Goal: Task Accomplishment & Management: Manage account settings

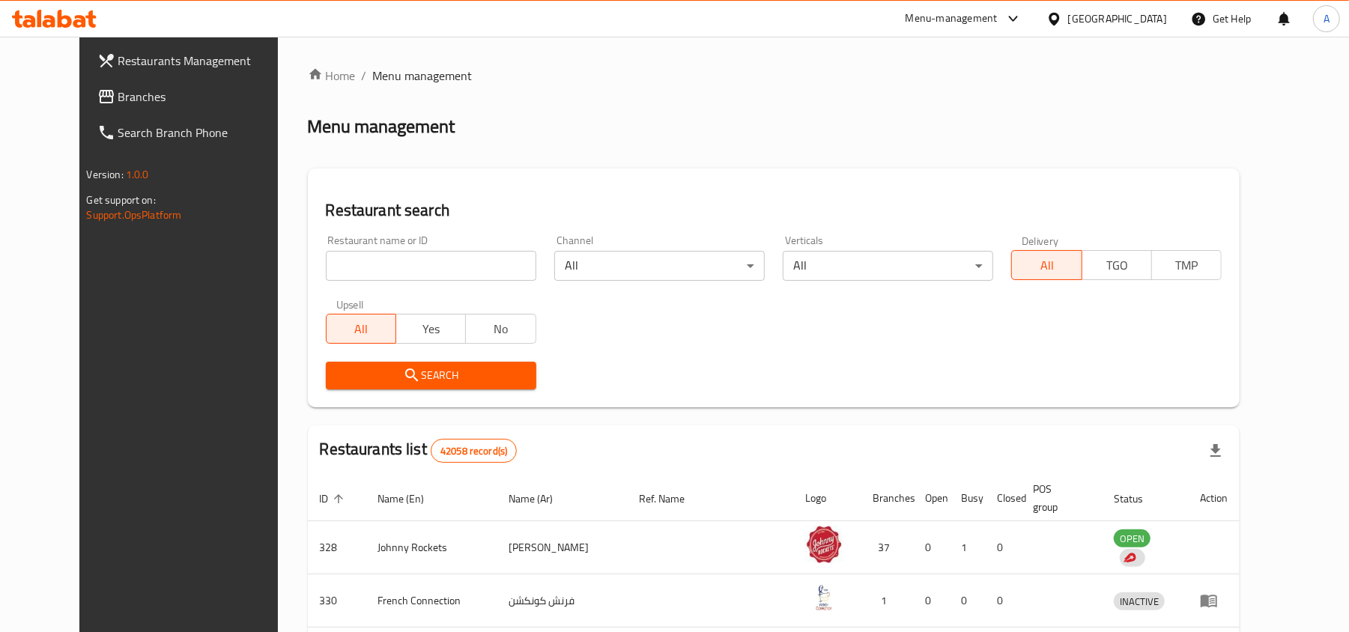
click at [1123, 19] on div "United Arab Emirates" at bounding box center [1117, 18] width 99 height 16
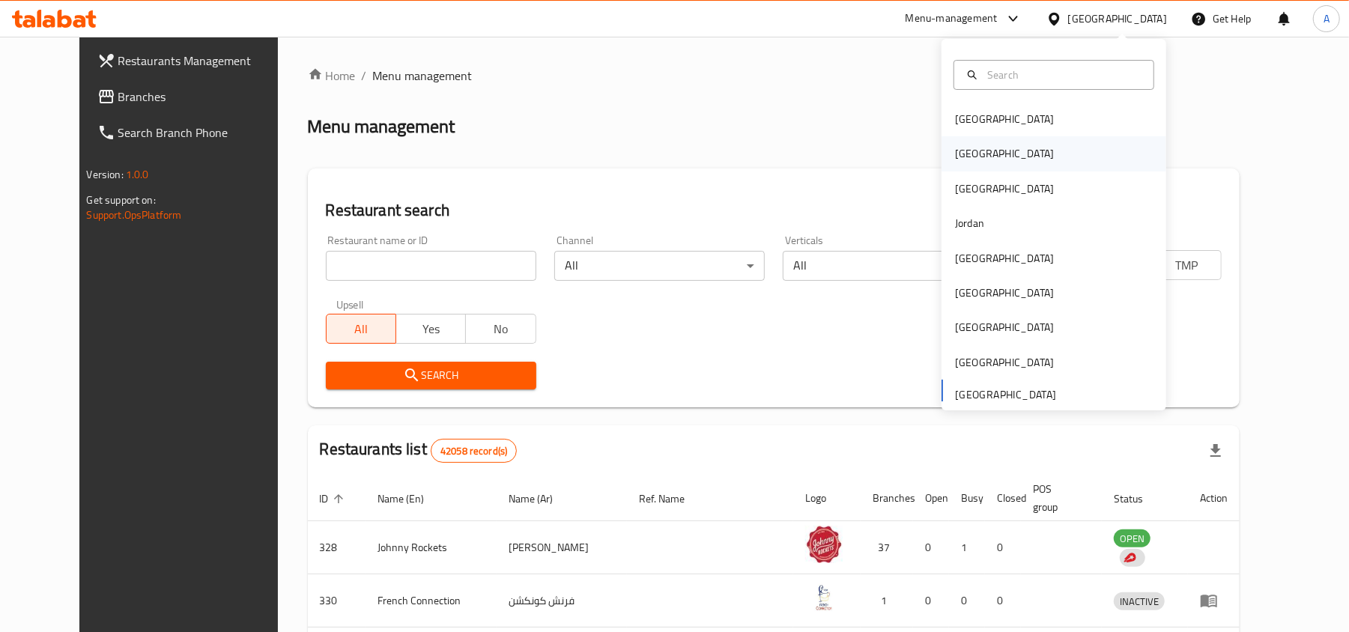
click at [995, 157] on div "[GEOGRAPHIC_DATA]" at bounding box center [1053, 153] width 225 height 34
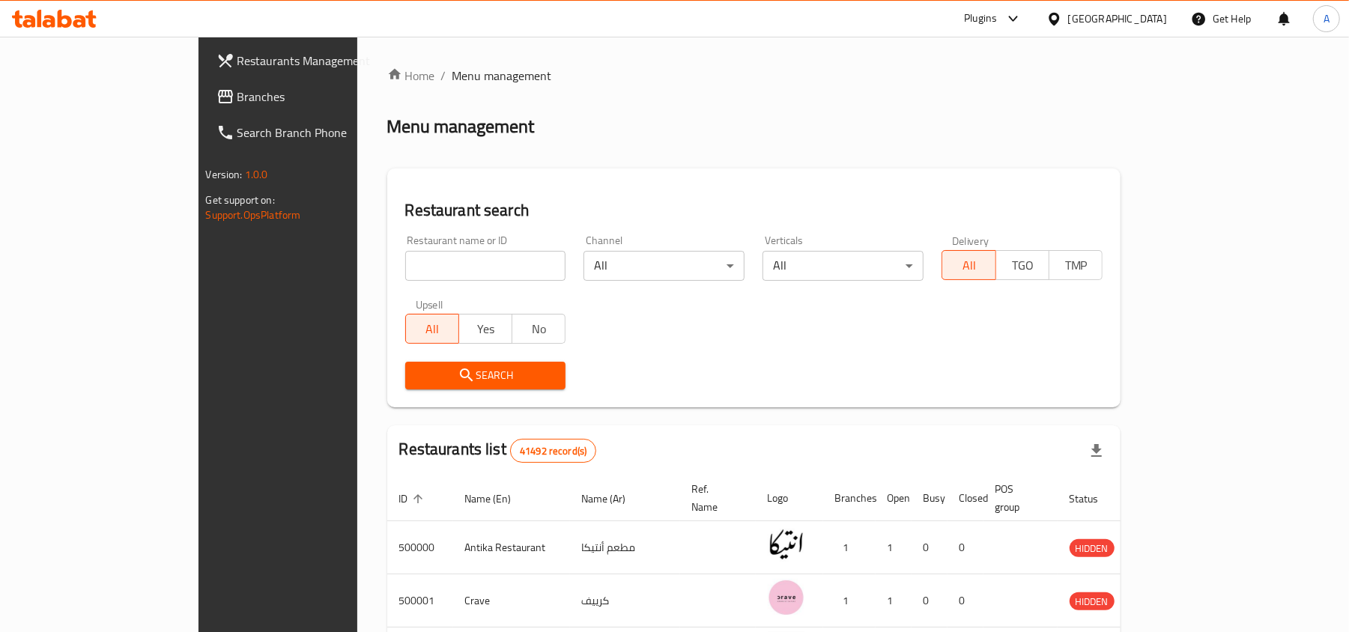
click at [405, 265] on input "search" at bounding box center [485, 266] width 161 height 30
paste input "503536"
type input "503536"
click button "Search" at bounding box center [485, 376] width 161 height 28
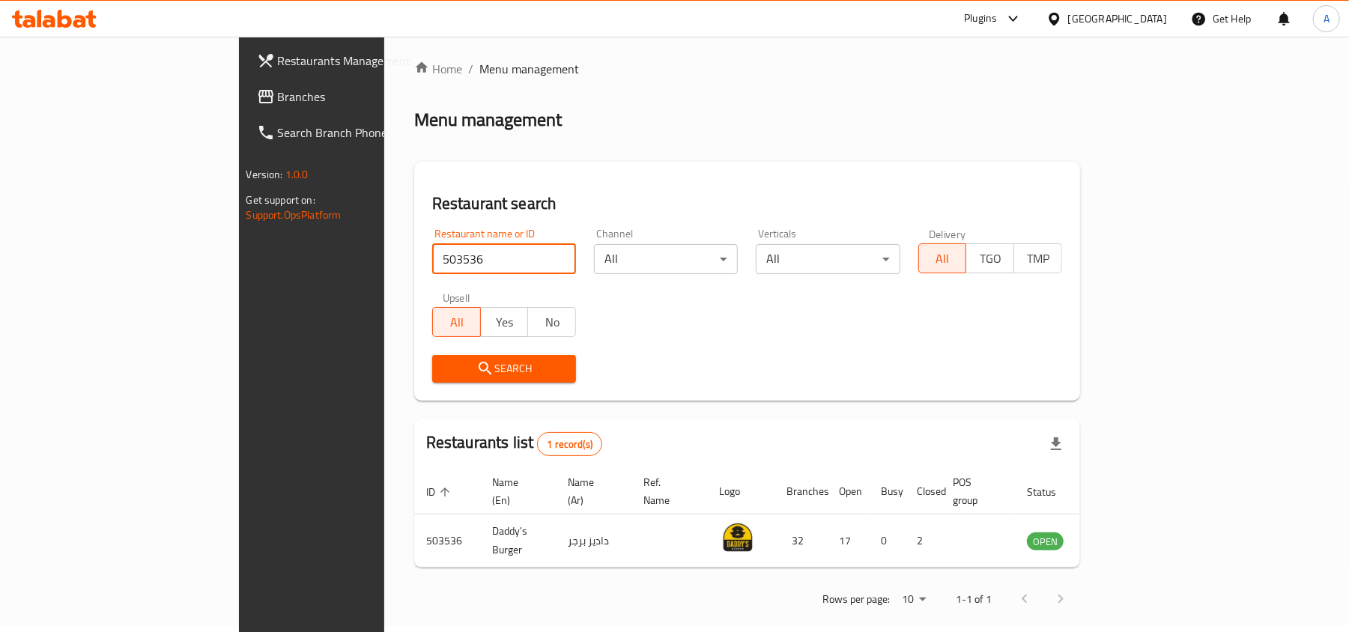
scroll to position [7, 0]
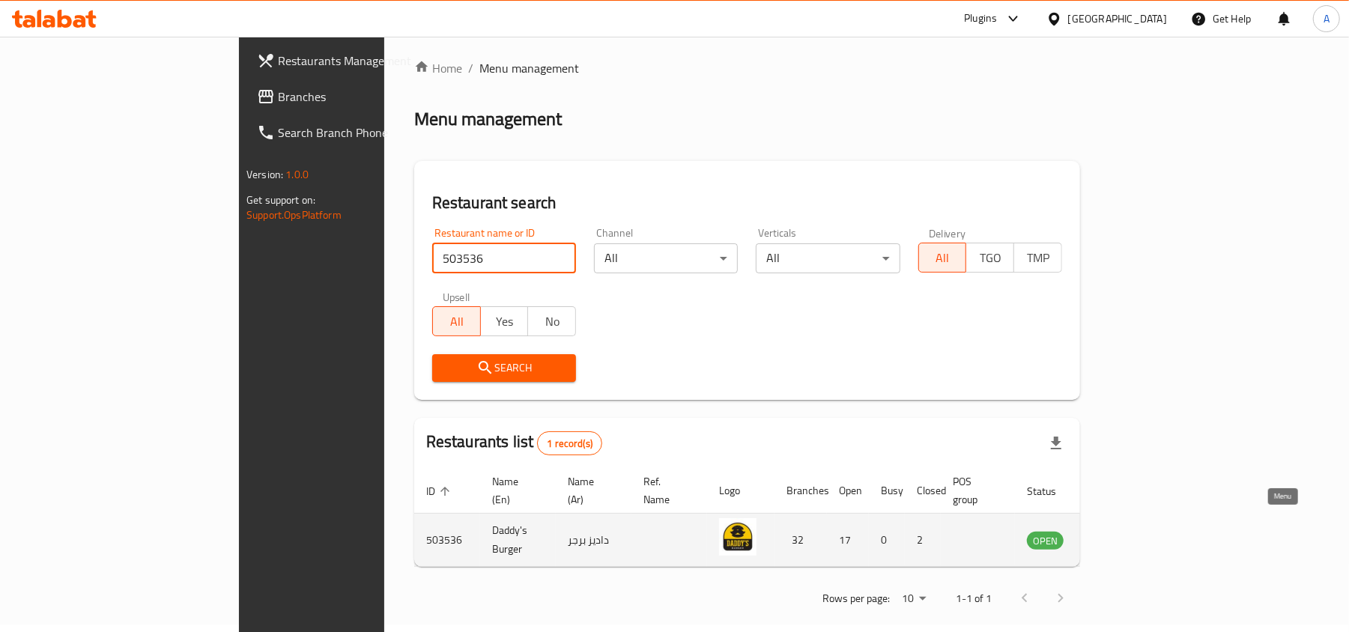
click at [1123, 531] on icon "enhanced table" at bounding box center [1114, 540] width 18 height 18
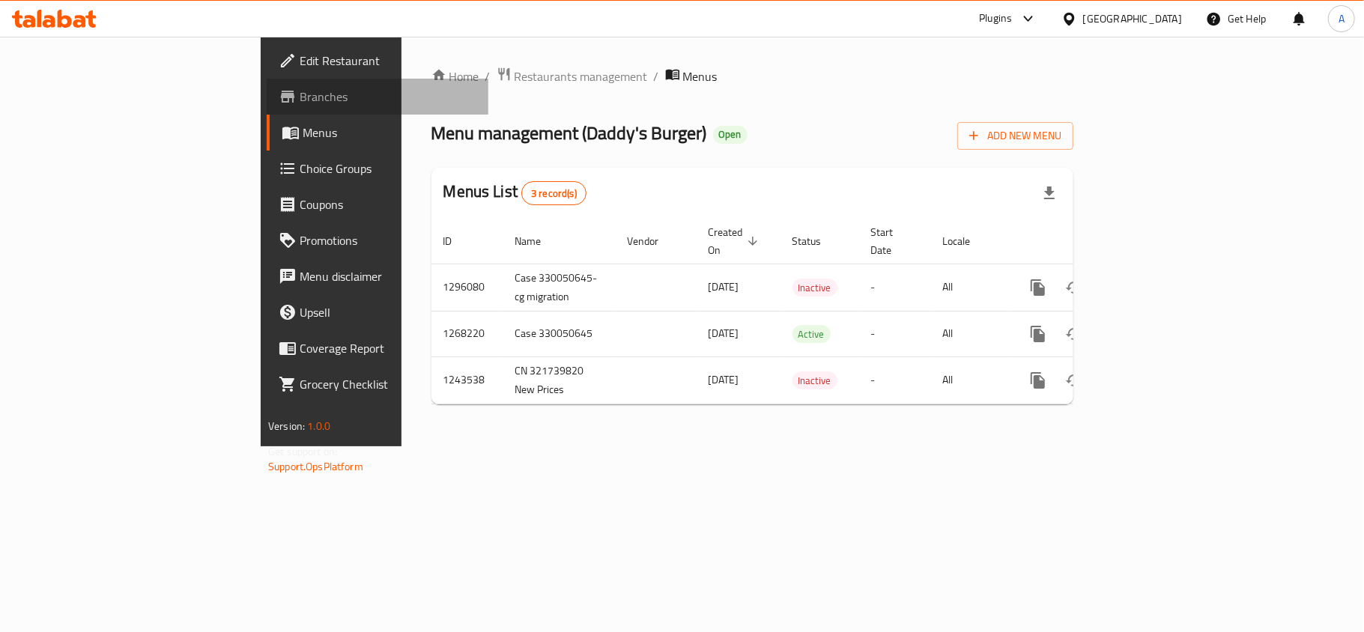
click at [267, 82] on link "Branches" at bounding box center [378, 97] width 222 height 36
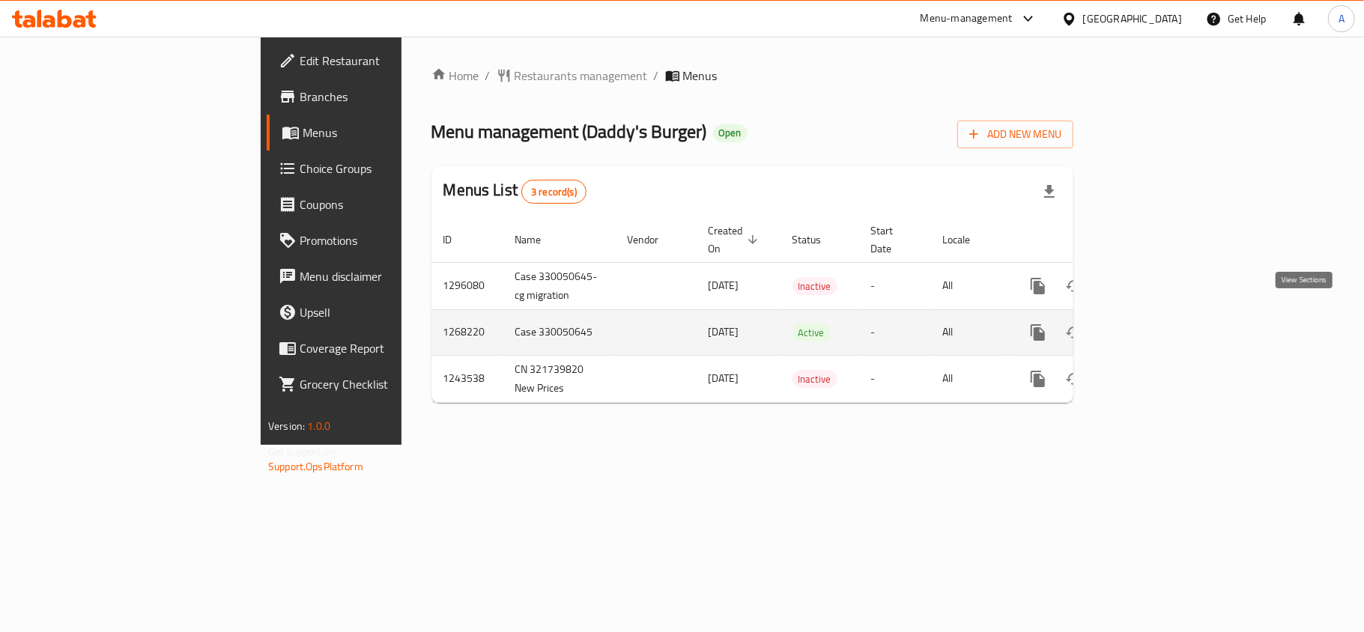
click at [1152, 326] on icon "enhanced table" at bounding box center [1145, 332] width 13 height 13
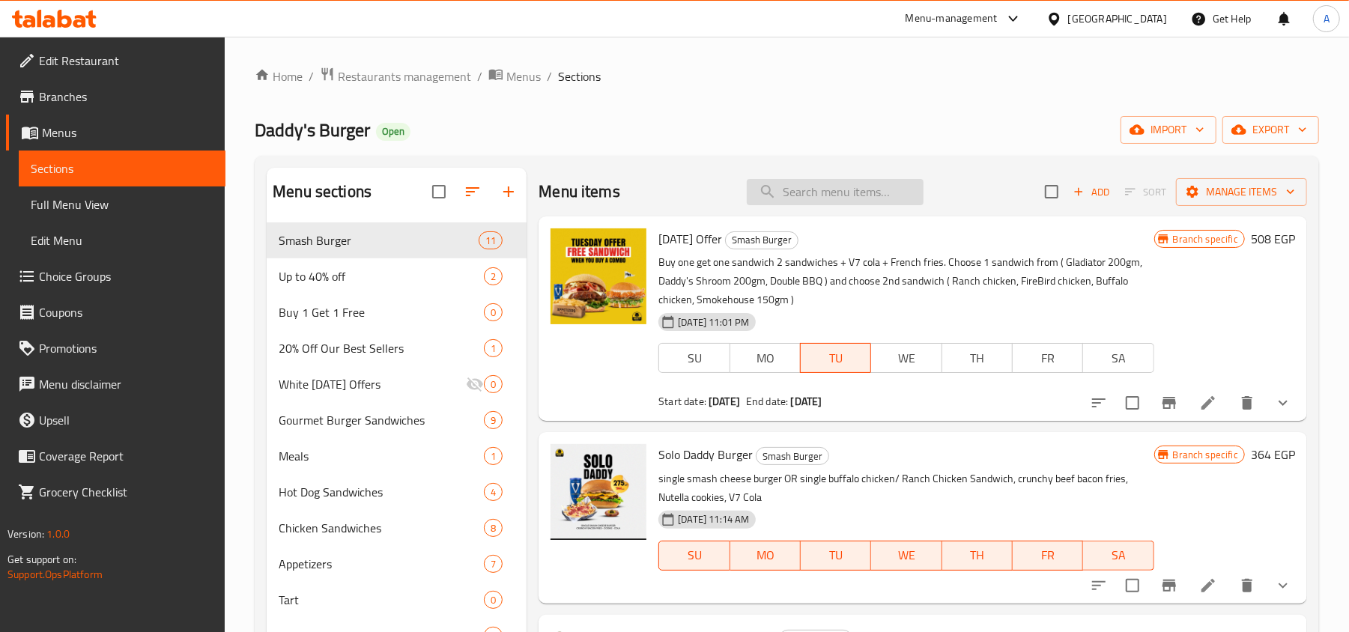
click at [852, 183] on input "search" at bounding box center [835, 192] width 177 height 26
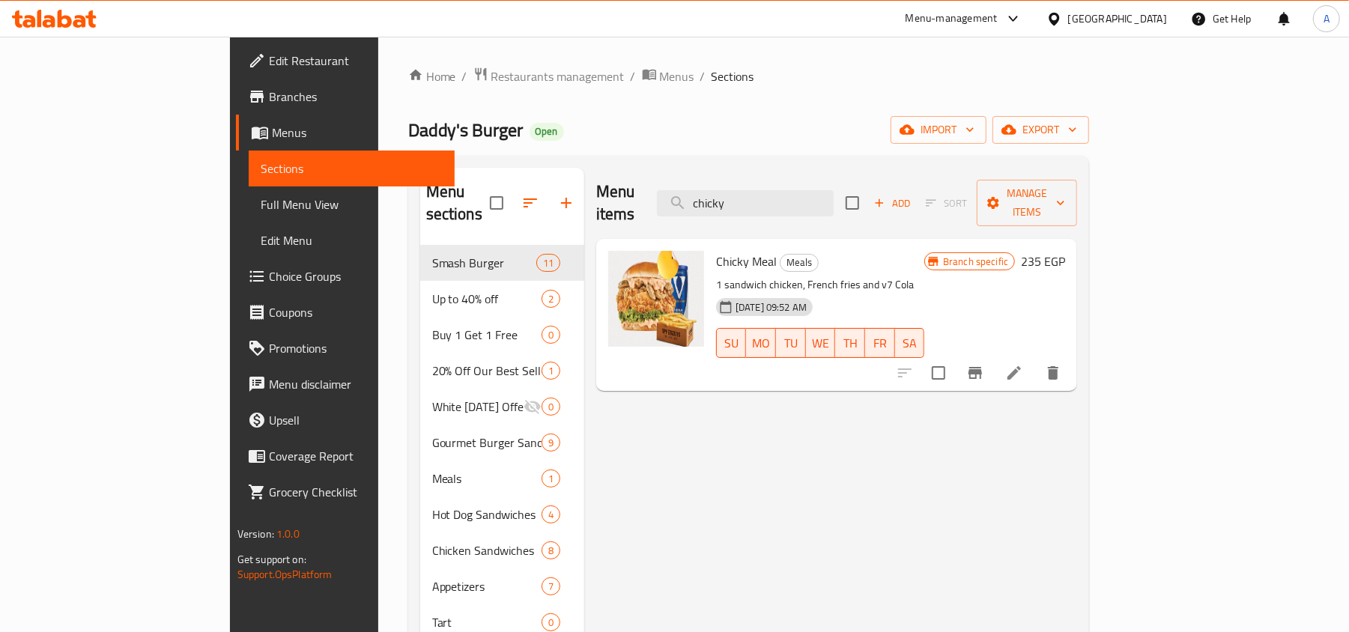
type input "chicky"
click at [1035, 359] on li at bounding box center [1014, 372] width 42 height 27
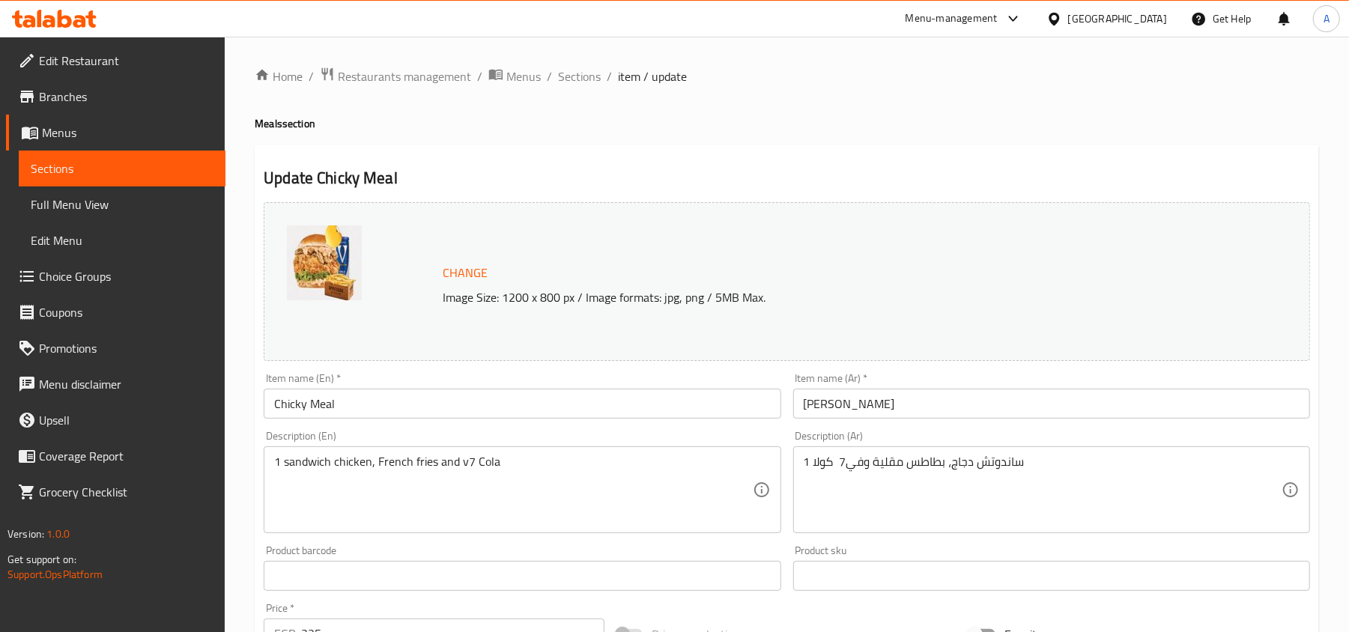
click at [938, 120] on h4 "Meals section" at bounding box center [787, 123] width 1064 height 15
click at [94, 102] on span "Branches" at bounding box center [126, 97] width 174 height 18
